Goal: Check status: Check status

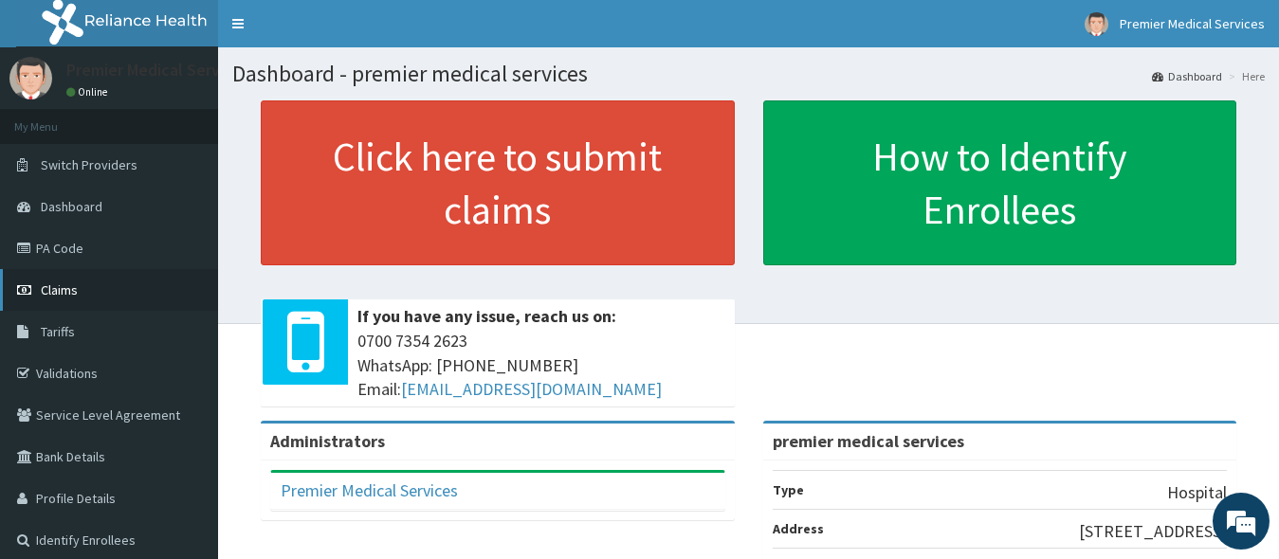
click at [35, 296] on icon at bounding box center [26, 289] width 19 height 13
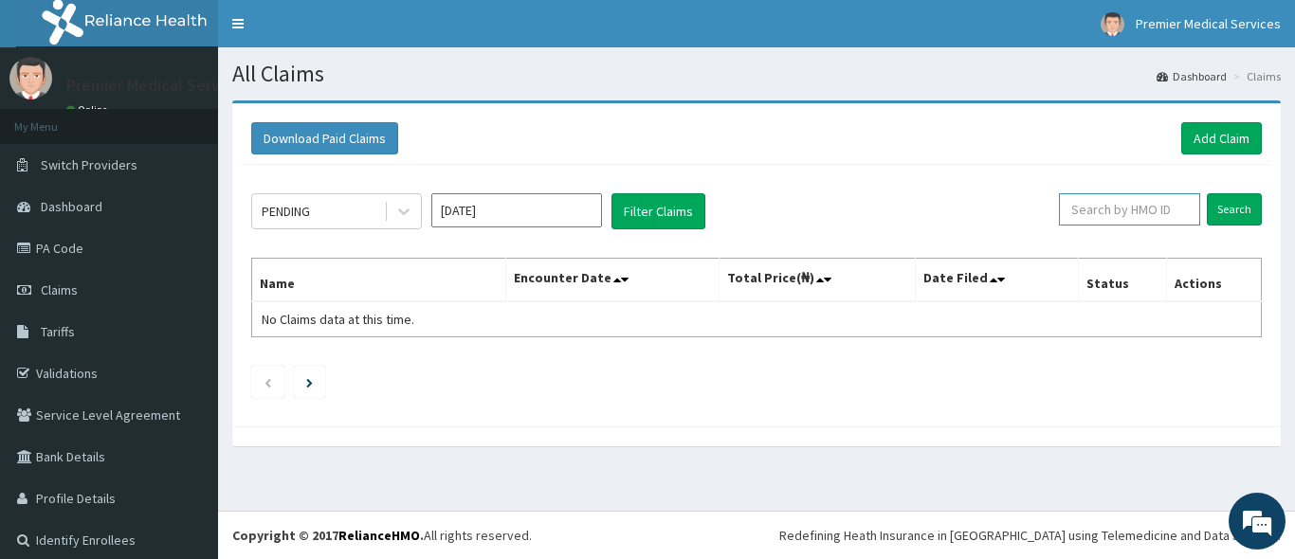
click at [1069, 206] on input "text" at bounding box center [1129, 209] width 141 height 32
type input "n"
type input "NIG/10066/E"
drag, startPoint x: 1238, startPoint y: 199, endPoint x: 1182, endPoint y: 128, distance: 90.4
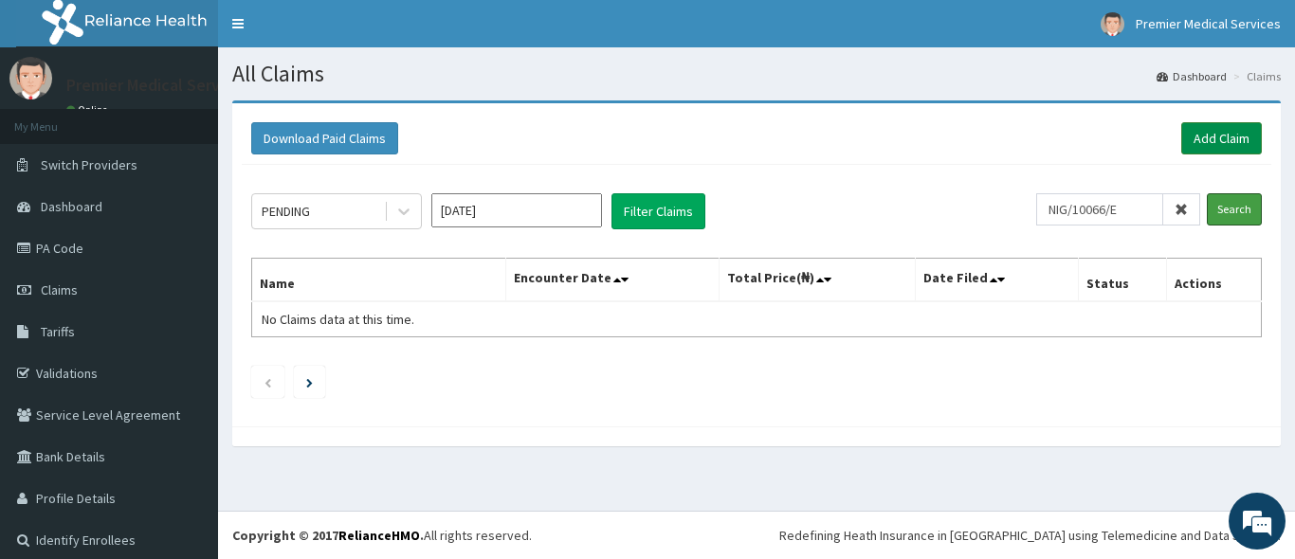
click at [1230, 177] on div "PENDING Aug 2025 Filter Claims NIG/10066/E Search Name Encounter Date Total Pri…" at bounding box center [756, 291] width 1029 height 252
drag, startPoint x: 1294, startPoint y: 336, endPoint x: 1278, endPoint y: 286, distance: 52.8
click at [1294, 323] on div "R EL Toggle navigation Premier Medical Services Premier Medical Services - prem…" at bounding box center [647, 279] width 1295 height 559
click at [1208, 211] on input "Search" at bounding box center [1234, 209] width 55 height 32
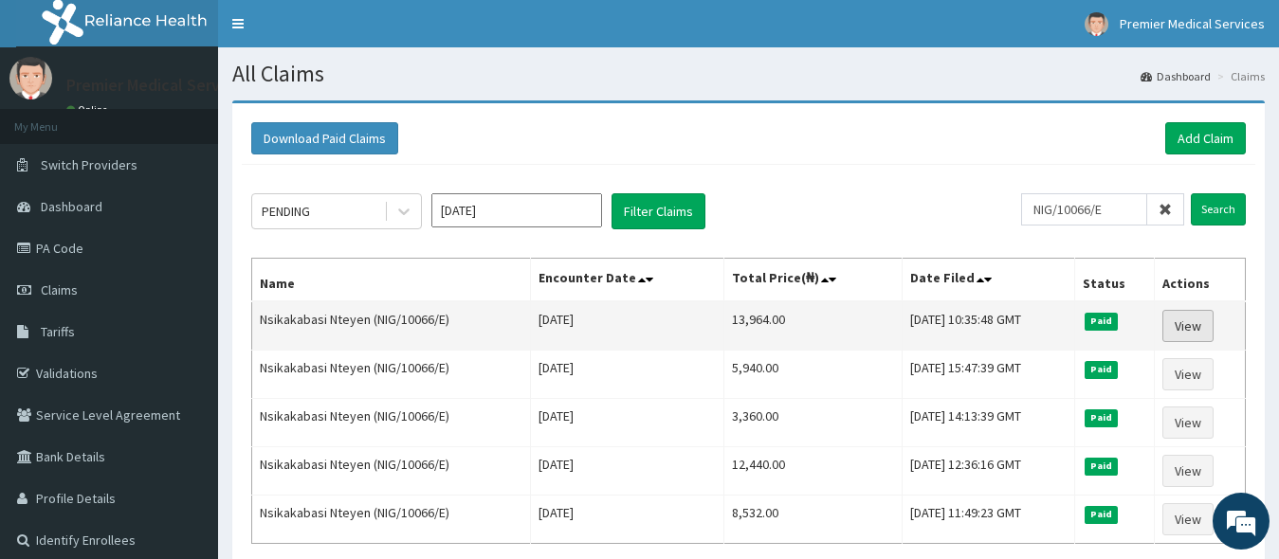
click at [1175, 323] on link "View" at bounding box center [1187, 326] width 51 height 32
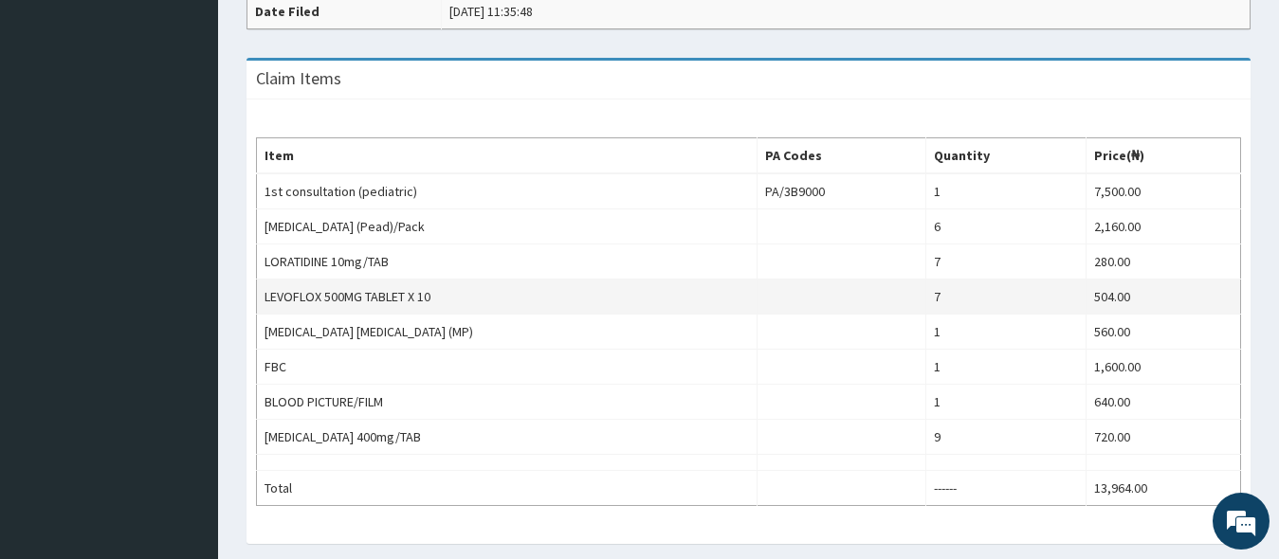
click at [370, 295] on td "LEVOFLOX 500MG TABLET X 10" at bounding box center [507, 297] width 500 height 35
click at [370, 293] on td "LEVOFLOX 500MG TABLET X 10" at bounding box center [507, 297] width 500 height 35
copy td "LEVOFLOX 500MG TABLET X 10"
